Goal: Download file/media

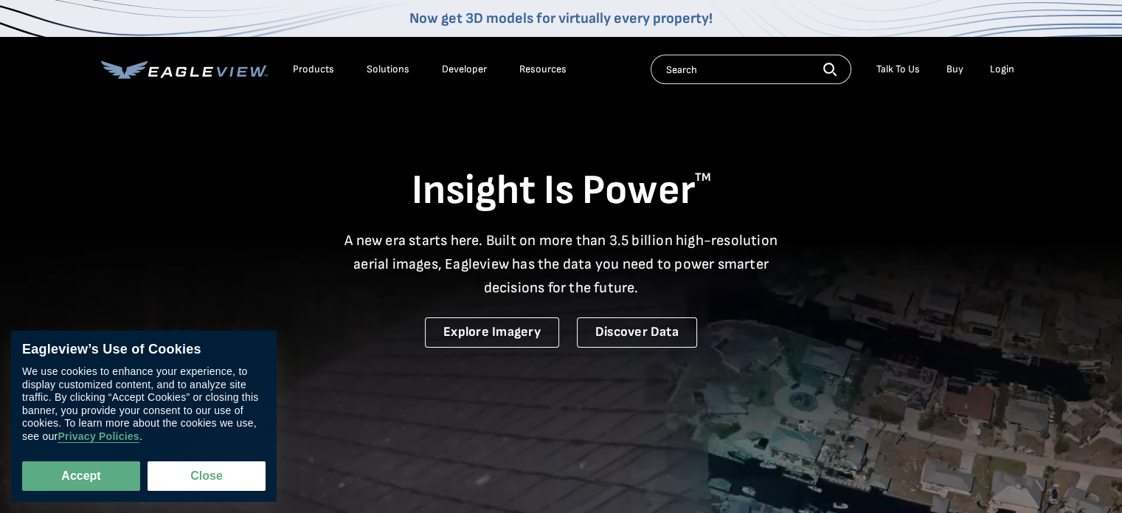
click at [1003, 73] on div "Login" at bounding box center [1002, 69] width 24 height 13
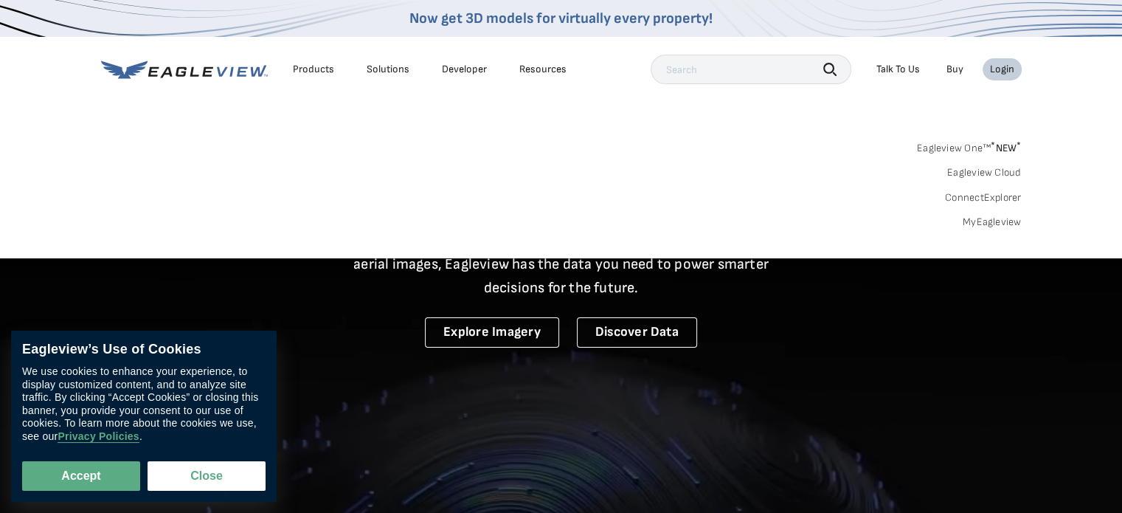
click at [997, 221] on link "MyEagleview" at bounding box center [992, 221] width 59 height 13
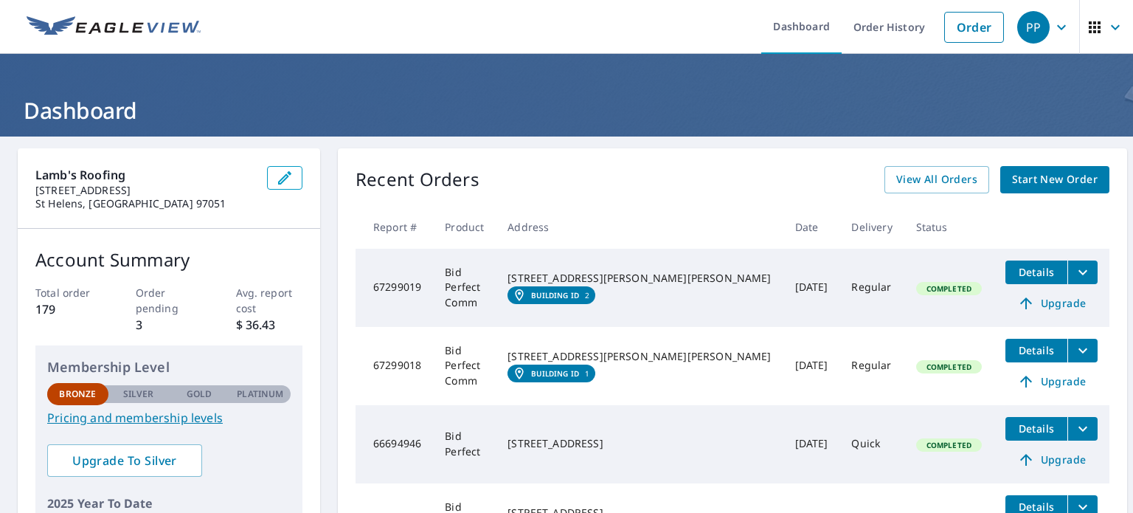
click at [579, 300] on em "Building ID" at bounding box center [555, 295] width 48 height 9
click at [1014, 275] on span "Details" at bounding box center [1036, 272] width 44 height 14
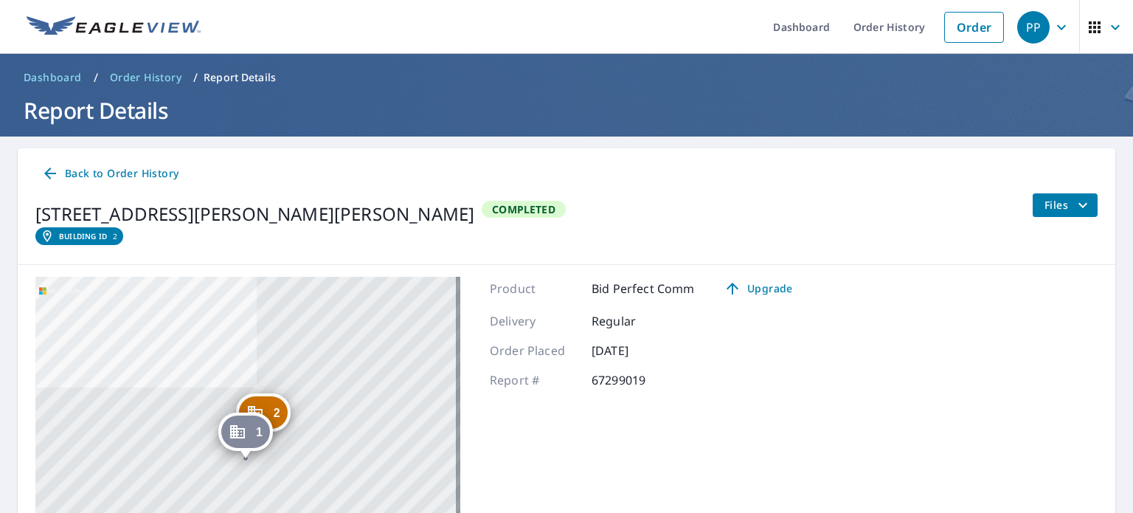
click at [47, 168] on icon at bounding box center [50, 174] width 18 height 18
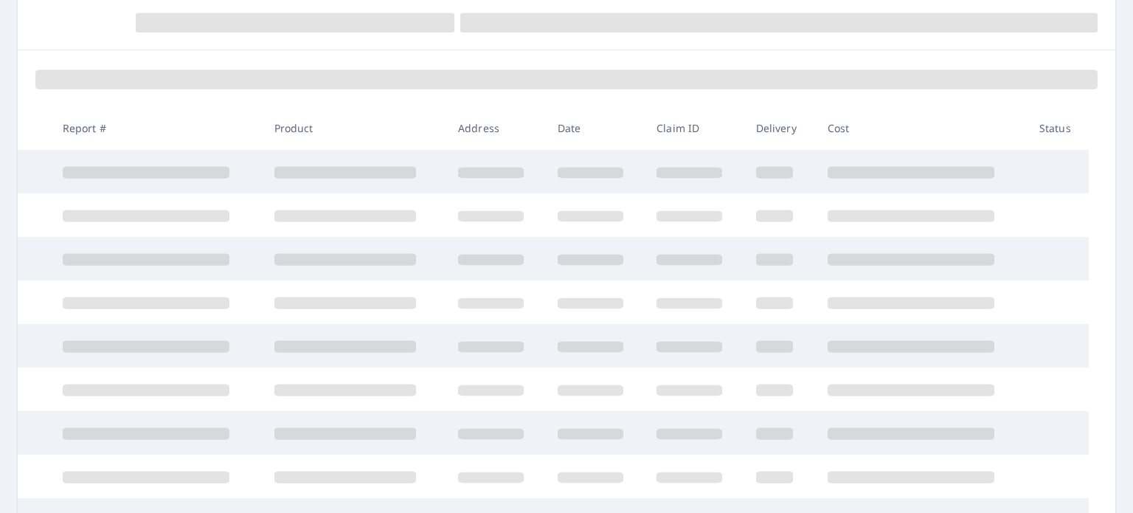
scroll to position [217, 0]
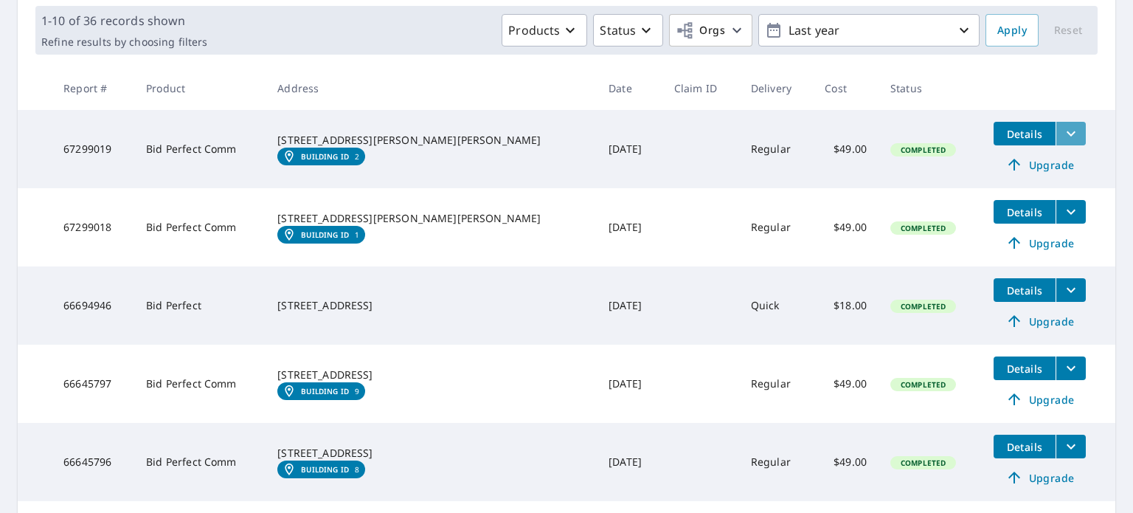
click at [1062, 134] on icon "filesDropdownBtn-67299019" at bounding box center [1071, 134] width 18 height 18
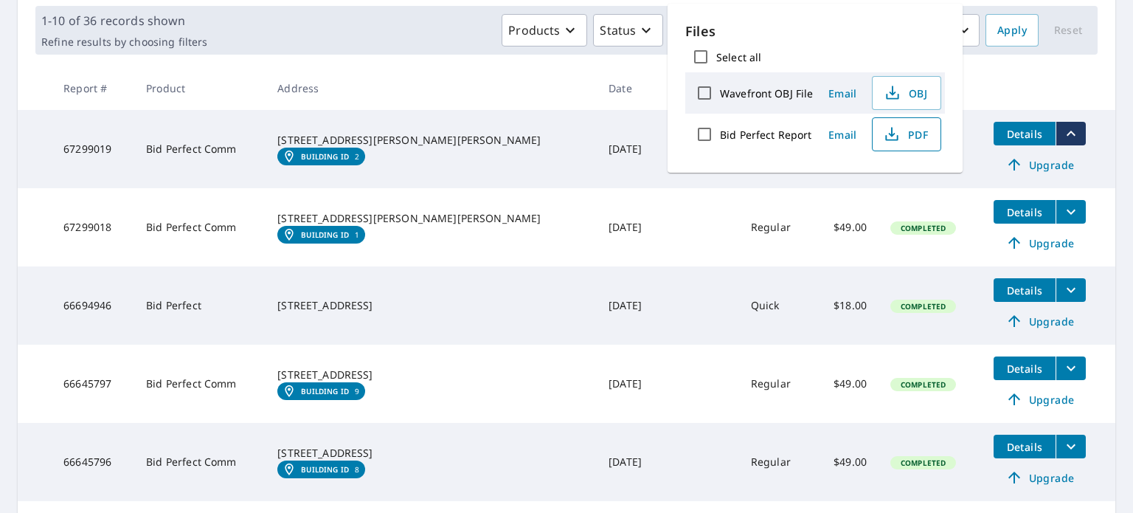
click at [902, 139] on span "PDF" at bounding box center [905, 134] width 47 height 18
click at [1067, 212] on icon "filesDropdownBtn-67299018" at bounding box center [1071, 212] width 9 height 5
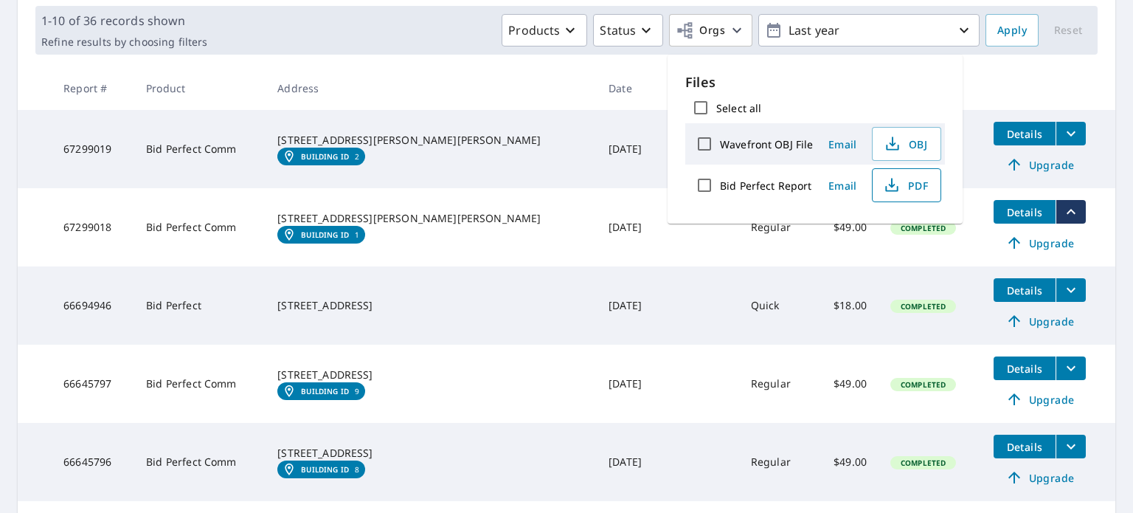
click at [907, 179] on span "PDF" at bounding box center [905, 185] width 47 height 18
